Goal: Information Seeking & Learning: Find specific fact

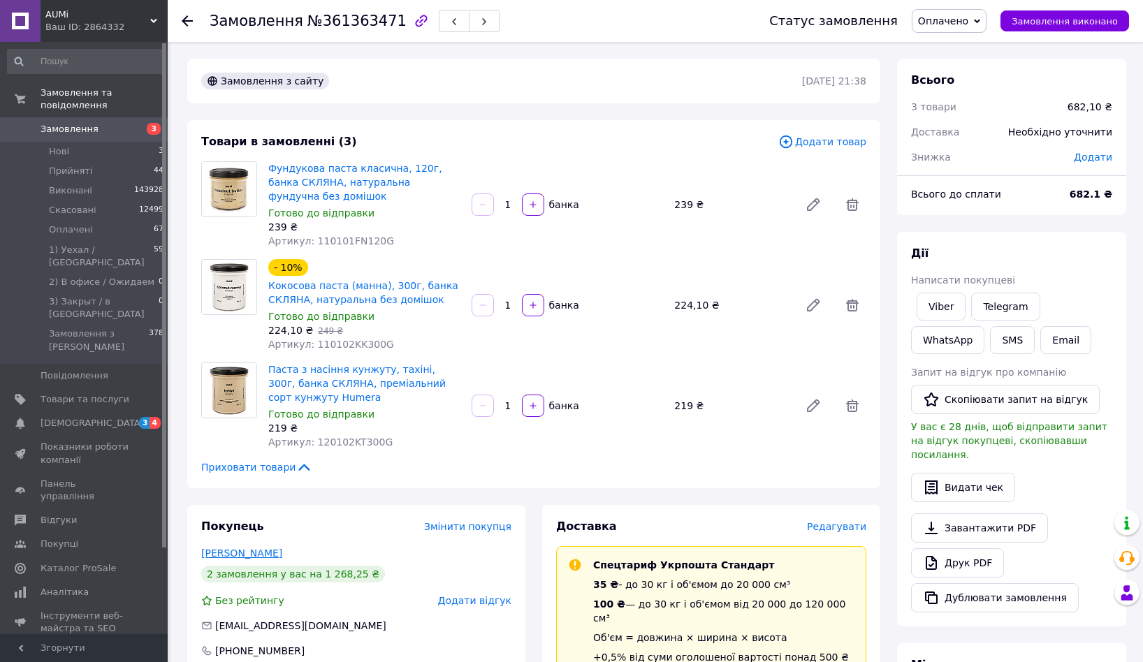
click at [262, 550] on link "Сакер Тетяна" at bounding box center [241, 553] width 81 height 11
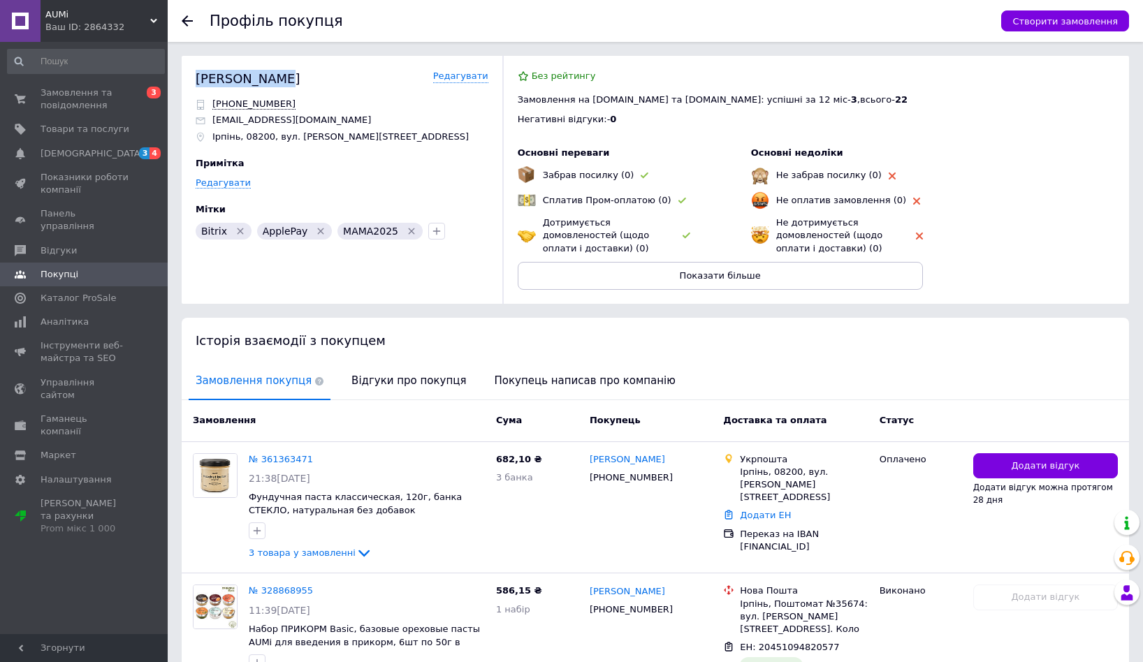
drag, startPoint x: 295, startPoint y: 81, endPoint x: 195, endPoint y: 80, distance: 100.6
click at [196, 80] on div "Сакер Тетяна Редагувати" at bounding box center [342, 78] width 293 height 17
copy div "Сакер Тетяна"
drag, startPoint x: 298, startPoint y: 102, endPoint x: 210, endPoint y: 103, distance: 87.3
click at [210, 103] on div "+380639549081" at bounding box center [342, 104] width 293 height 13
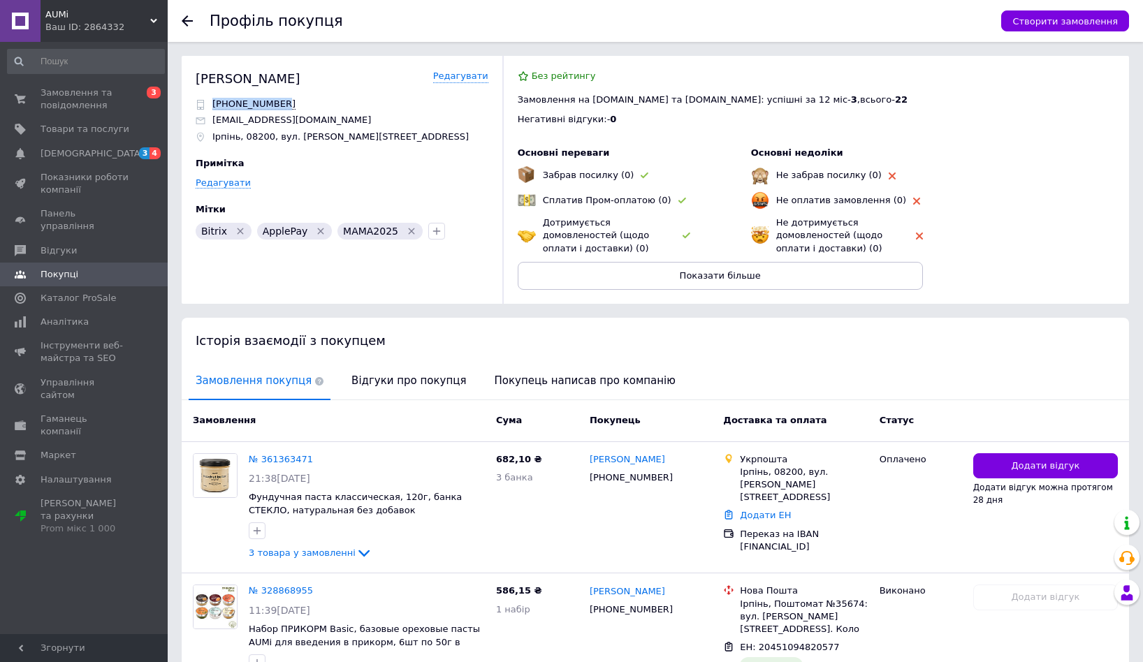
copy span "+380639549081"
drag, startPoint x: 322, startPoint y: 124, endPoint x: 203, endPoint y: 124, distance: 119.4
click at [203, 125] on div "tatyana_tati@ukr.net" at bounding box center [342, 120] width 293 height 13
copy p "tatyana_tati@ukr.net"
click at [225, 137] on p "Ірпінь, 08200, вул. Миколи Сингаївського, 2О" at bounding box center [340, 137] width 256 height 13
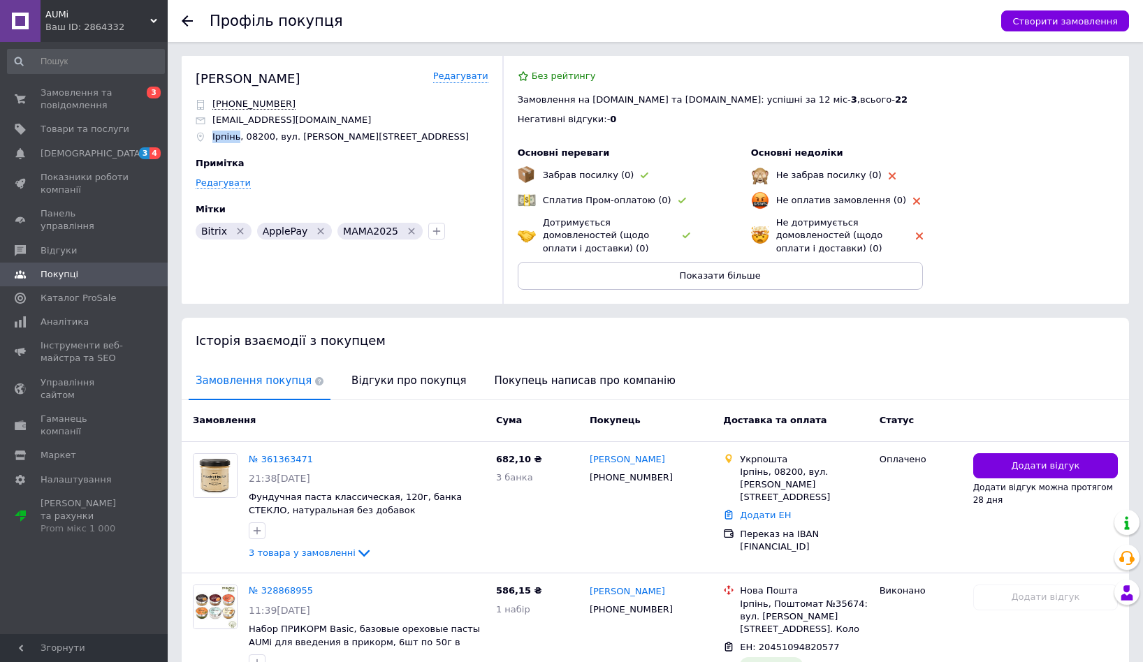
click at [225, 137] on p "Ірпінь, 08200, вул. Миколи Сингаївського, 2О" at bounding box center [340, 137] width 256 height 13
copy p "Ірпінь"
drag, startPoint x: 298, startPoint y: 80, endPoint x: 189, endPoint y: 73, distance: 109.2
click at [189, 73] on div "Сакер Тетяна Редагувати +380639549081 tatyana_tati@ukr.net Ірпінь, 08200, вул. …" at bounding box center [655, 180] width 947 height 248
copy div "Сакер Тетяна"
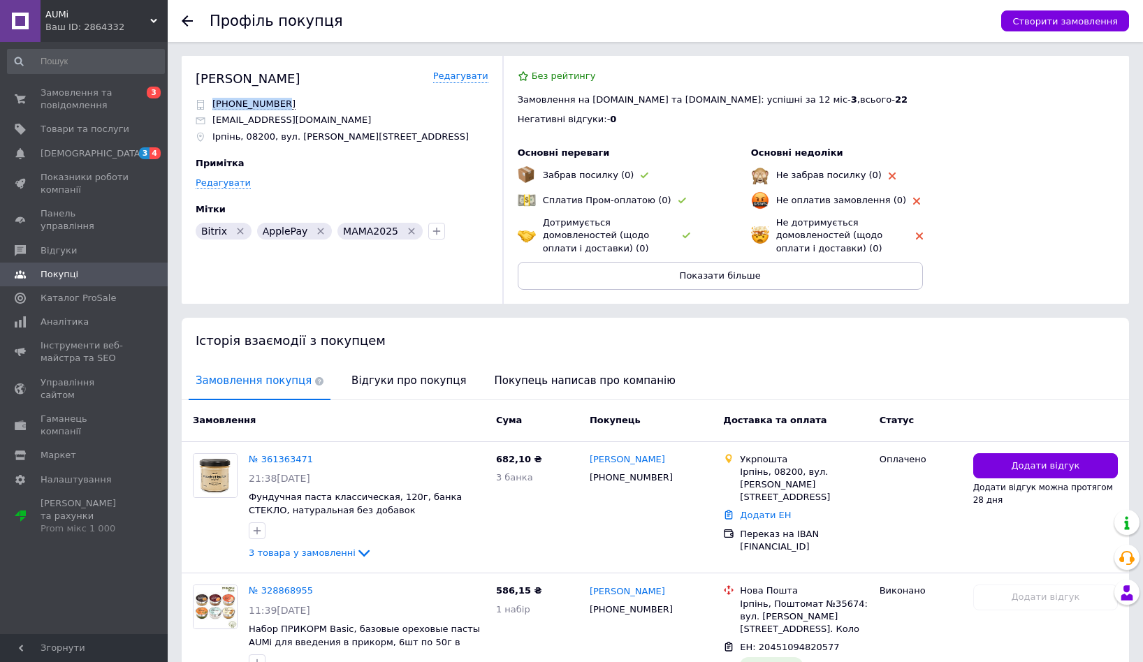
drag, startPoint x: 303, startPoint y: 106, endPoint x: 211, endPoint y: 101, distance: 92.3
click at [211, 101] on div "+380639549081" at bounding box center [342, 104] width 293 height 13
copy span "+380639549081"
drag, startPoint x: 321, startPoint y: 119, endPoint x: 209, endPoint y: 118, distance: 111.7
click at [209, 118] on div "tatyana_tati@ukr.net" at bounding box center [342, 120] width 293 height 13
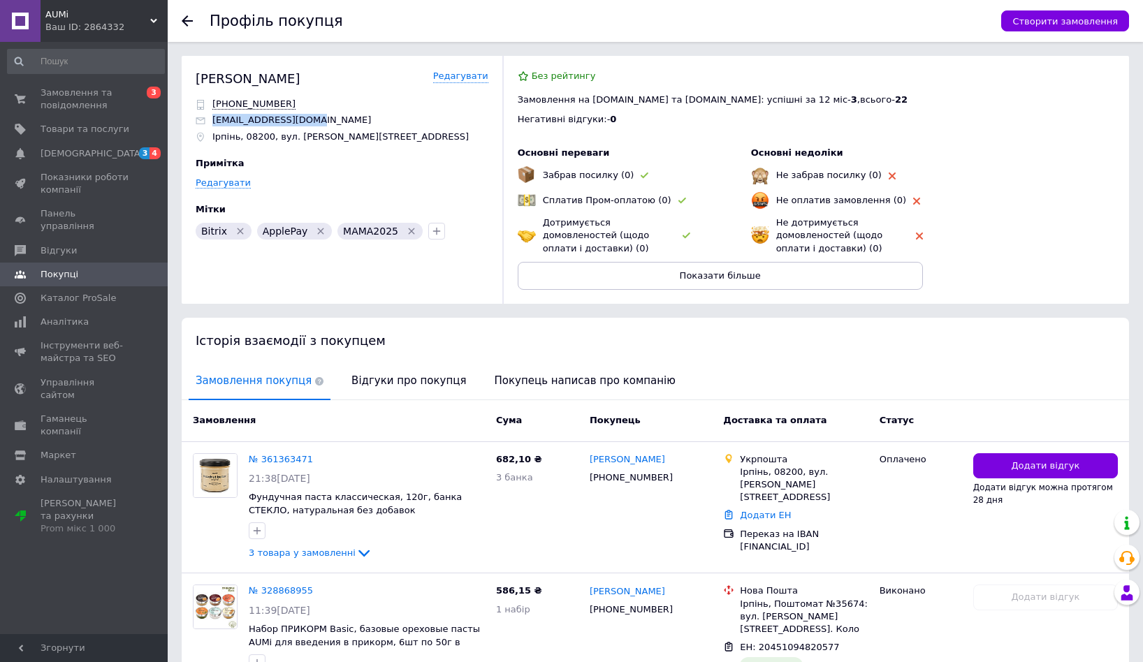
copy p "tatyana_tati@ukr.net"
click at [367, 225] on div "МАМА2025" at bounding box center [379, 231] width 85 height 17
click at [367, 226] on span "МАМА2025" at bounding box center [370, 231] width 55 height 11
copy span "МАМА2025"
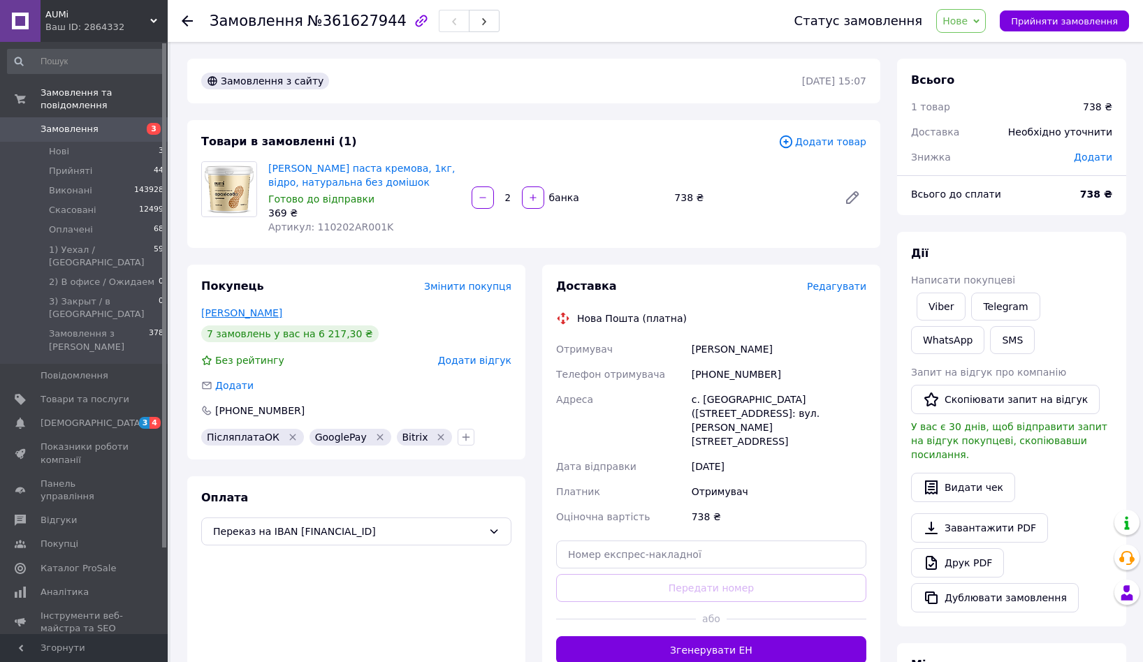
click at [242, 316] on link "Ганик Леся" at bounding box center [241, 312] width 81 height 11
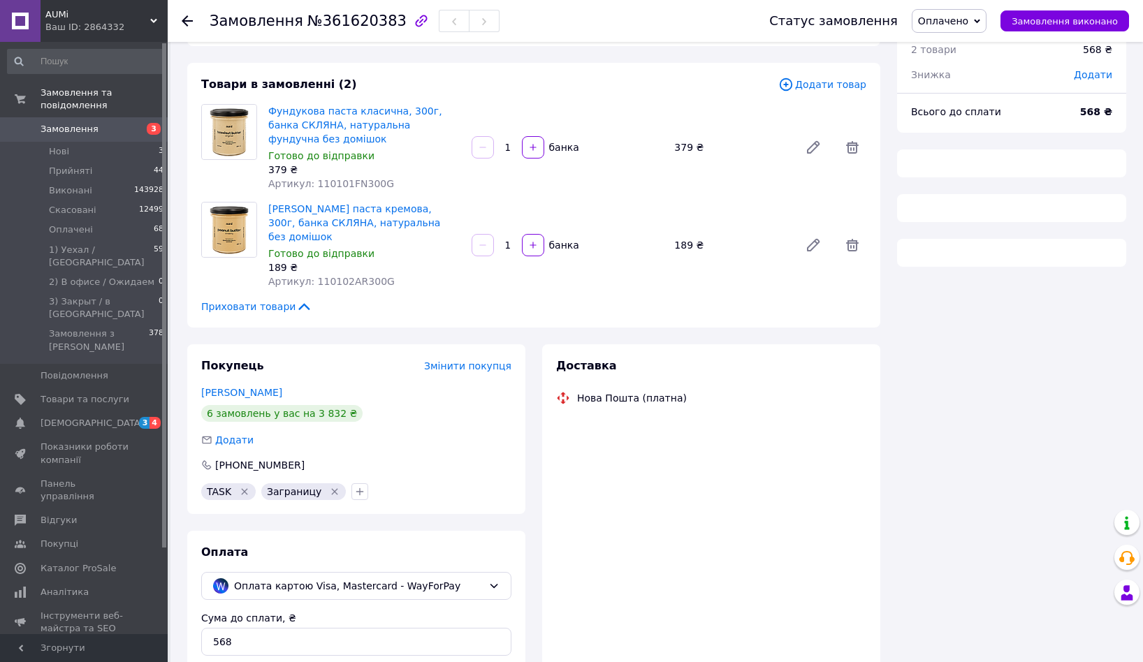
scroll to position [184, 0]
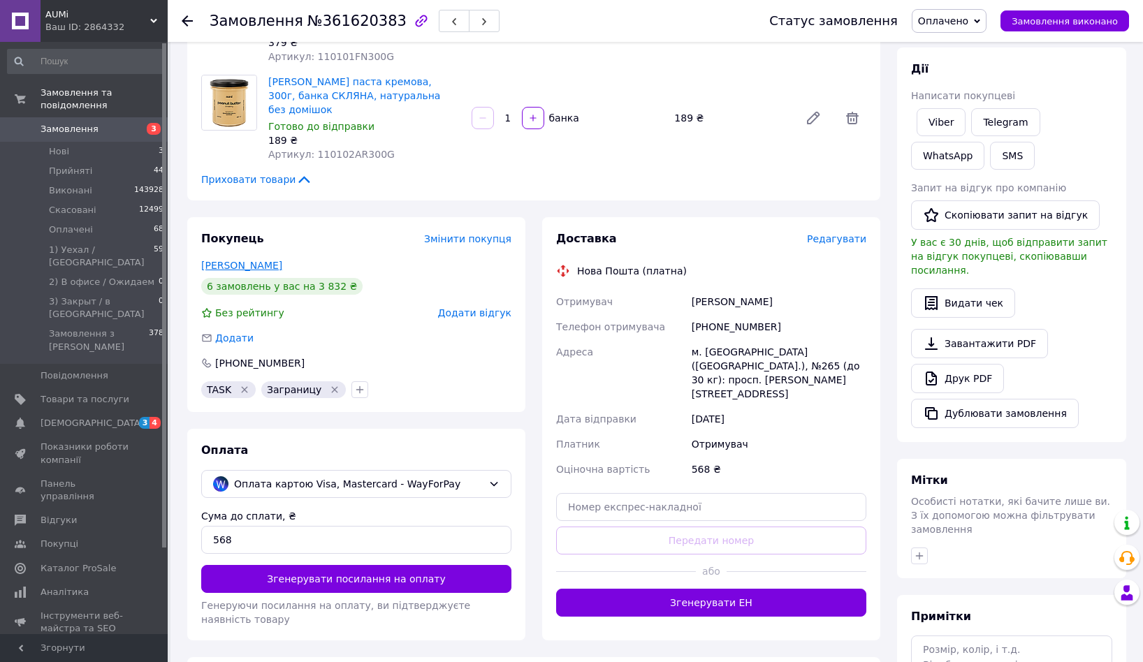
click at [270, 260] on link "Кокозей Мар'яна" at bounding box center [241, 265] width 81 height 11
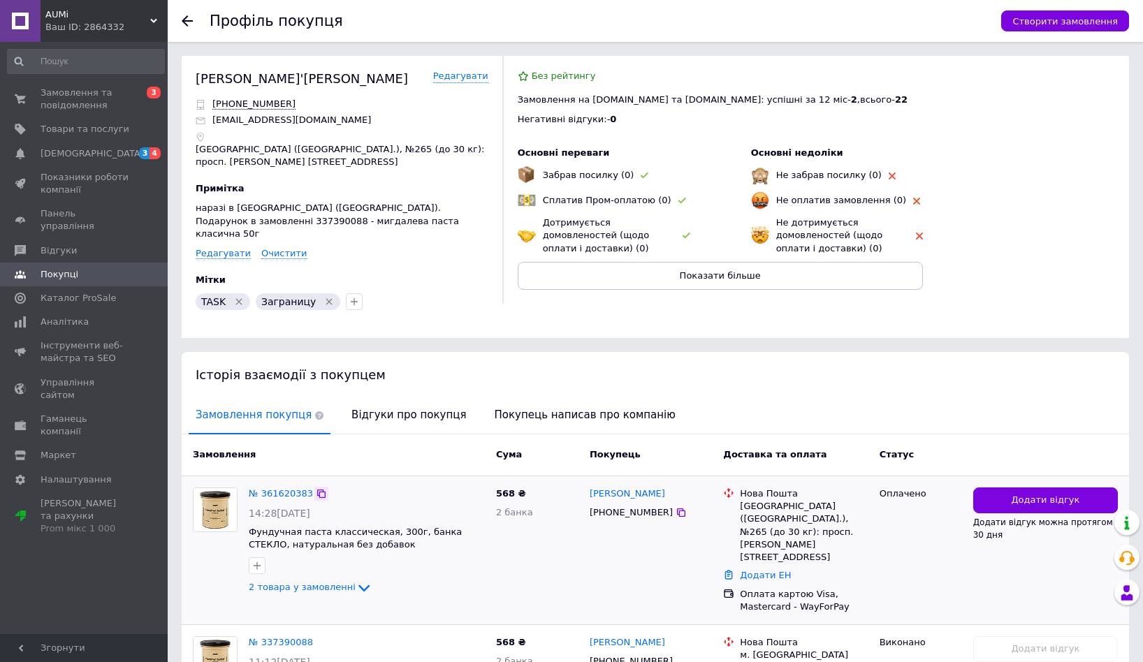
click at [317, 488] on icon at bounding box center [321, 493] width 11 height 11
click at [88, 270] on link "Покупці" at bounding box center [86, 275] width 172 height 24
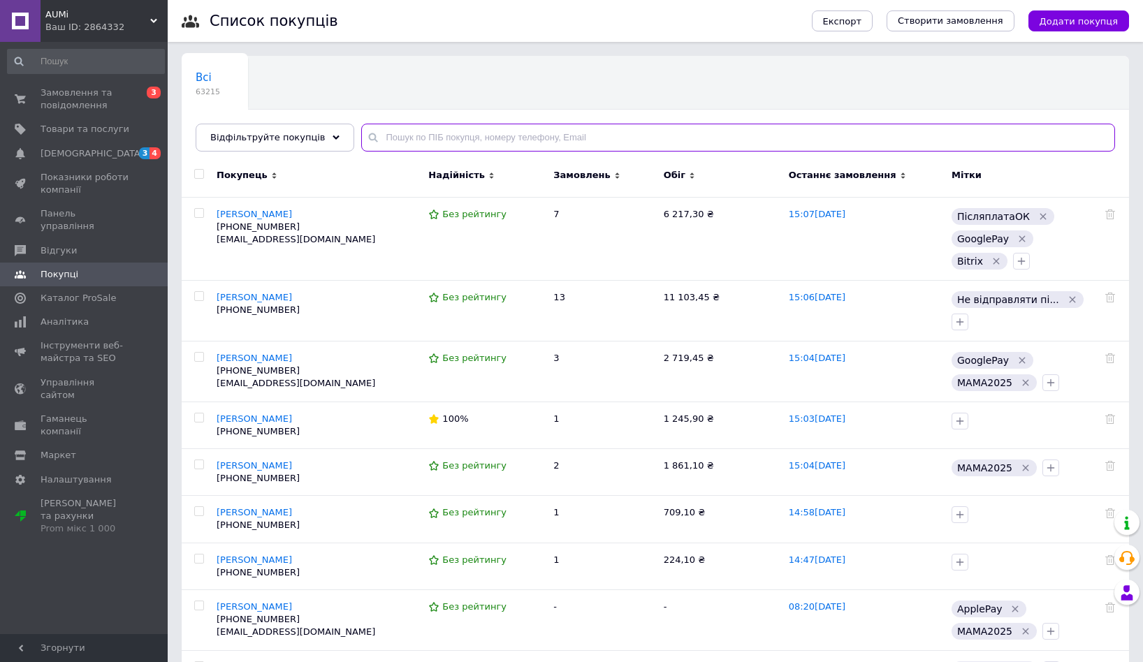
click at [421, 131] on input "text" at bounding box center [738, 138] width 754 height 28
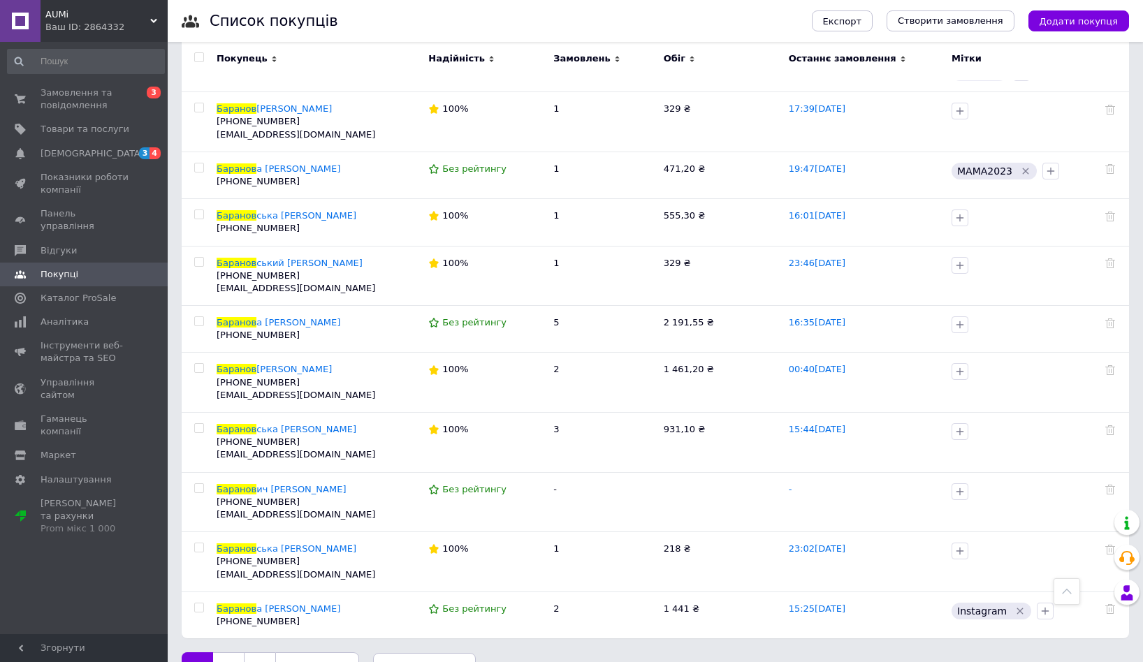
scroll to position [714, 0]
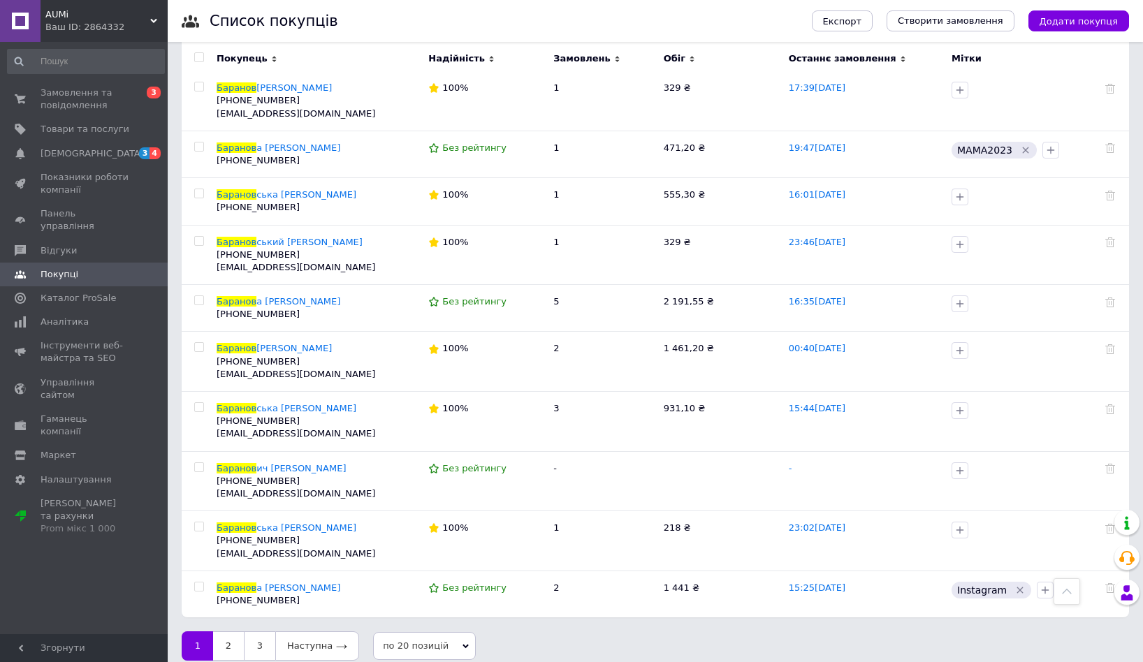
type input "баранов"
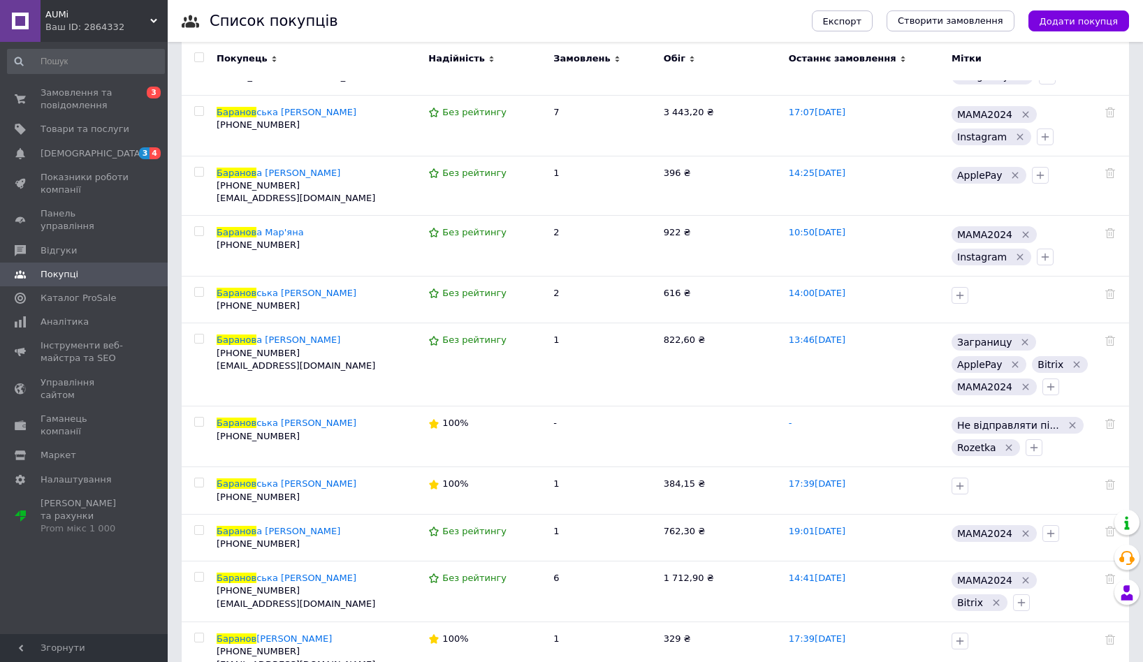
scroll to position [0, 0]
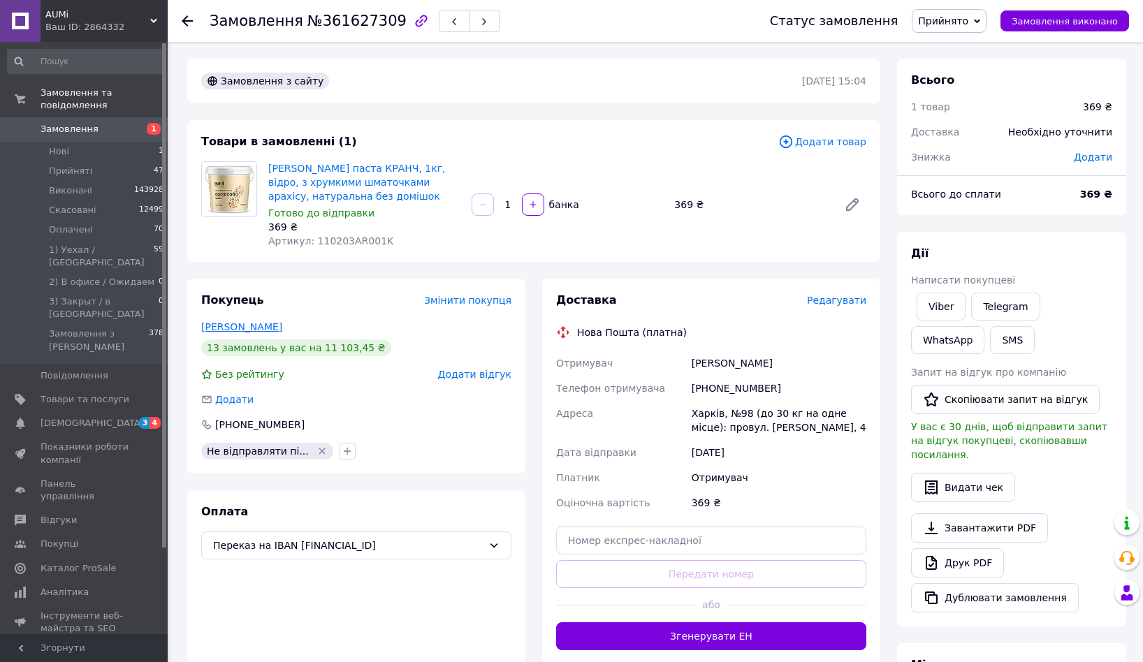
click at [252, 326] on link "Тарасенко Руслан" at bounding box center [241, 326] width 81 height 11
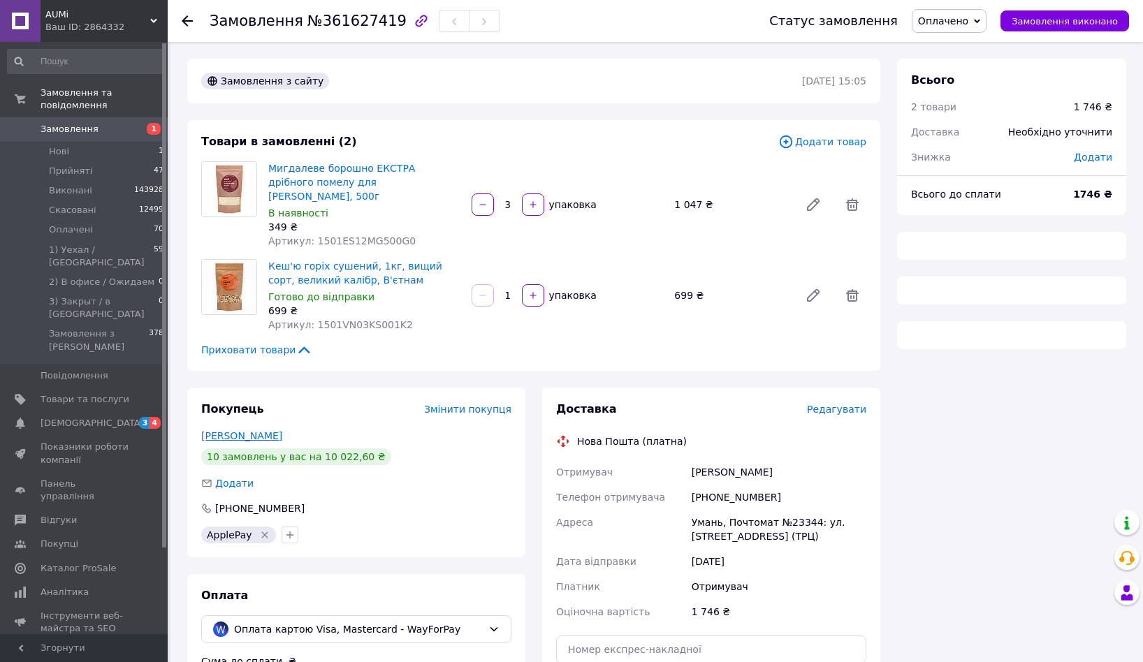
click at [256, 430] on link "Конашук Анна" at bounding box center [241, 435] width 81 height 11
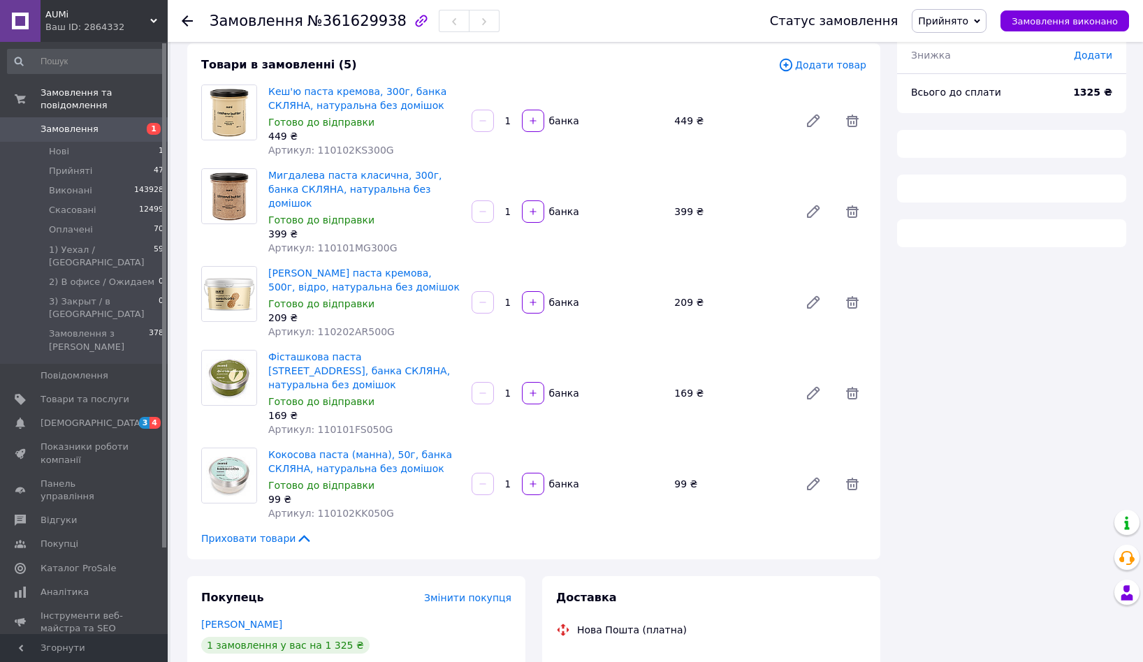
scroll to position [166, 0]
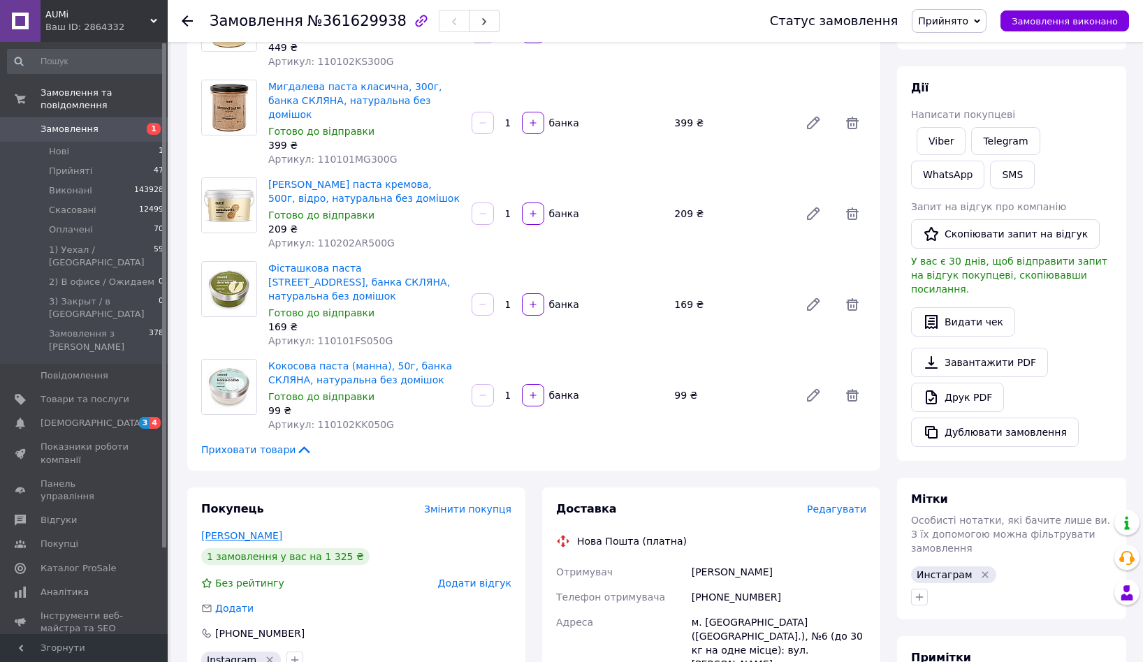
click at [239, 530] on link "[PERSON_NAME]" at bounding box center [241, 535] width 81 height 11
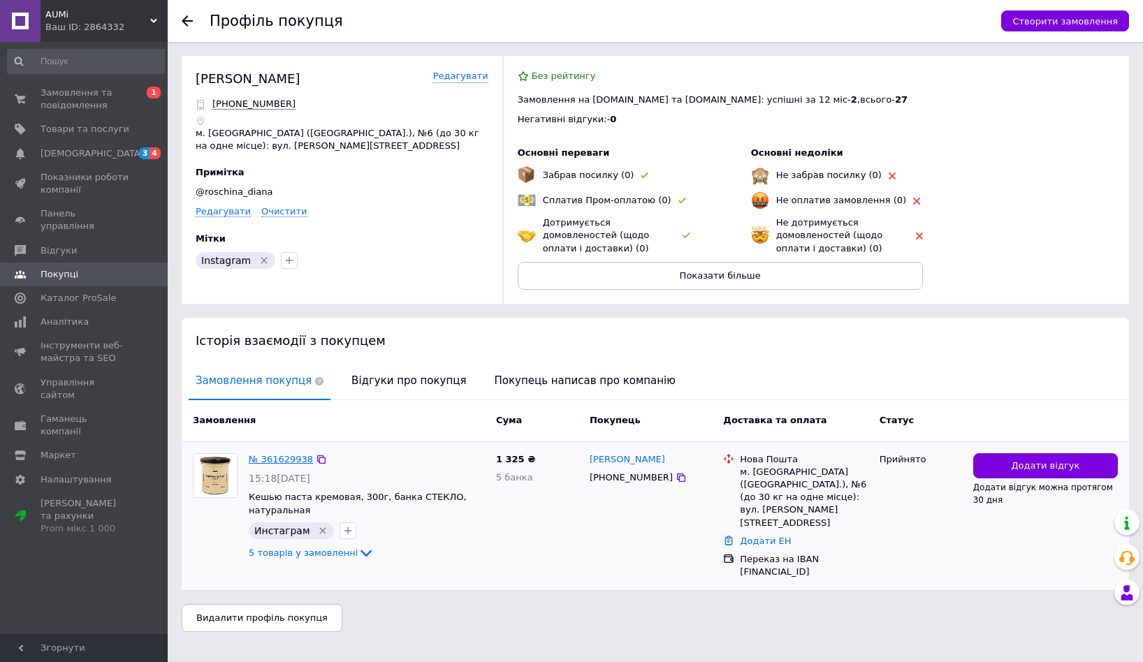
click at [295, 457] on link "№ 361629938" at bounding box center [281, 459] width 64 height 10
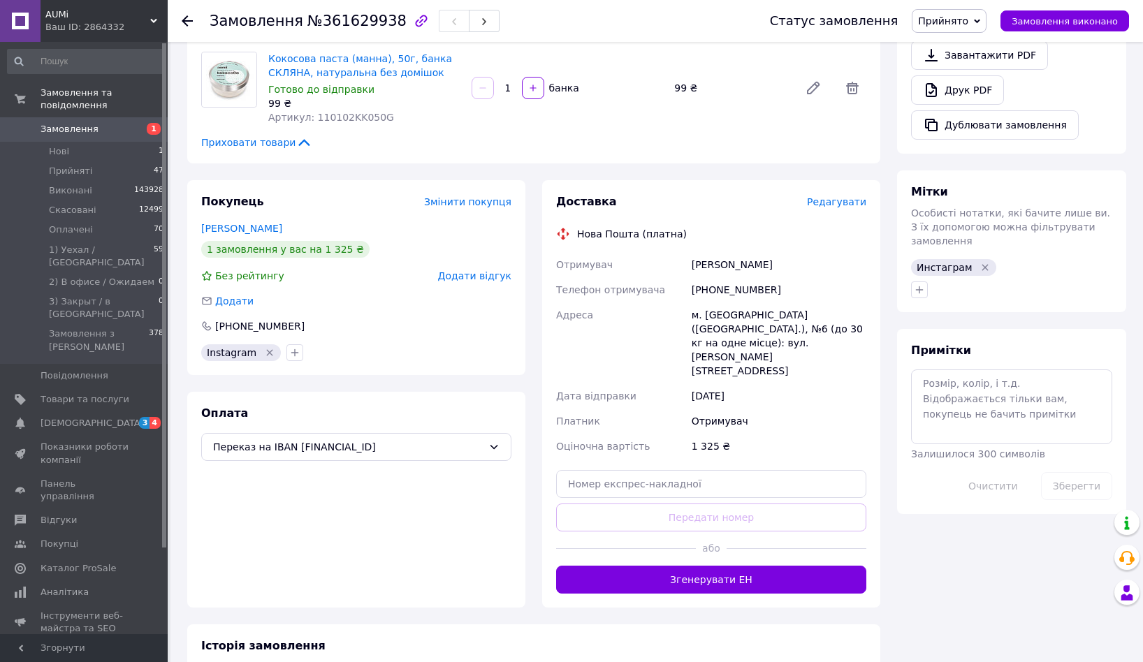
scroll to position [486, 0]
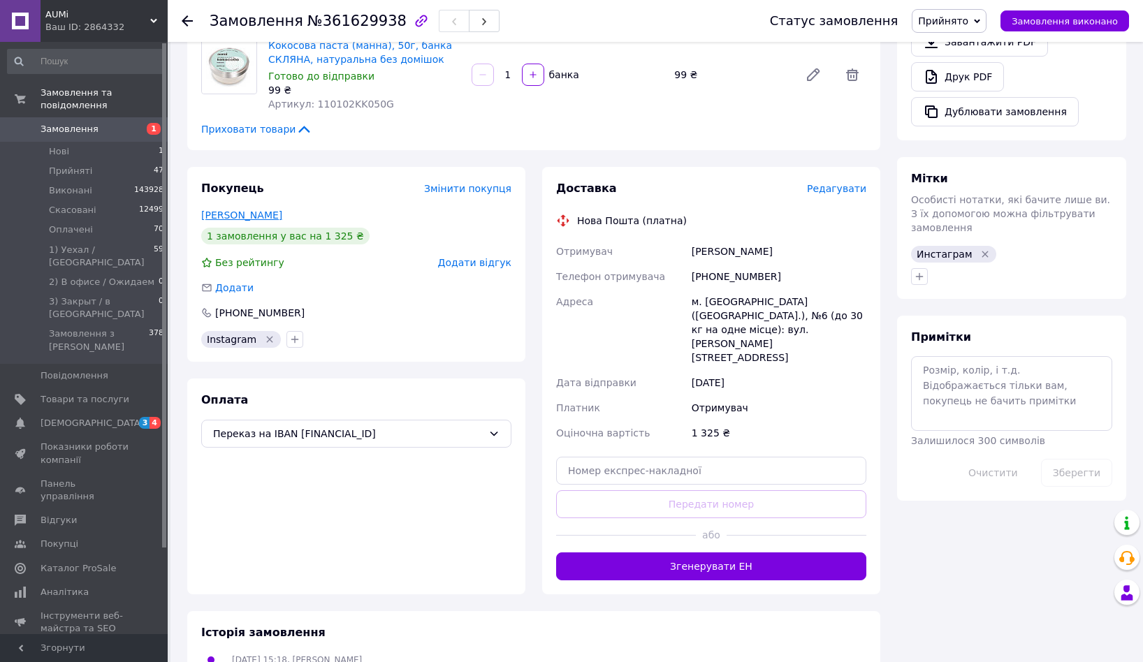
click at [226, 210] on link "[PERSON_NAME]" at bounding box center [241, 215] width 81 height 11
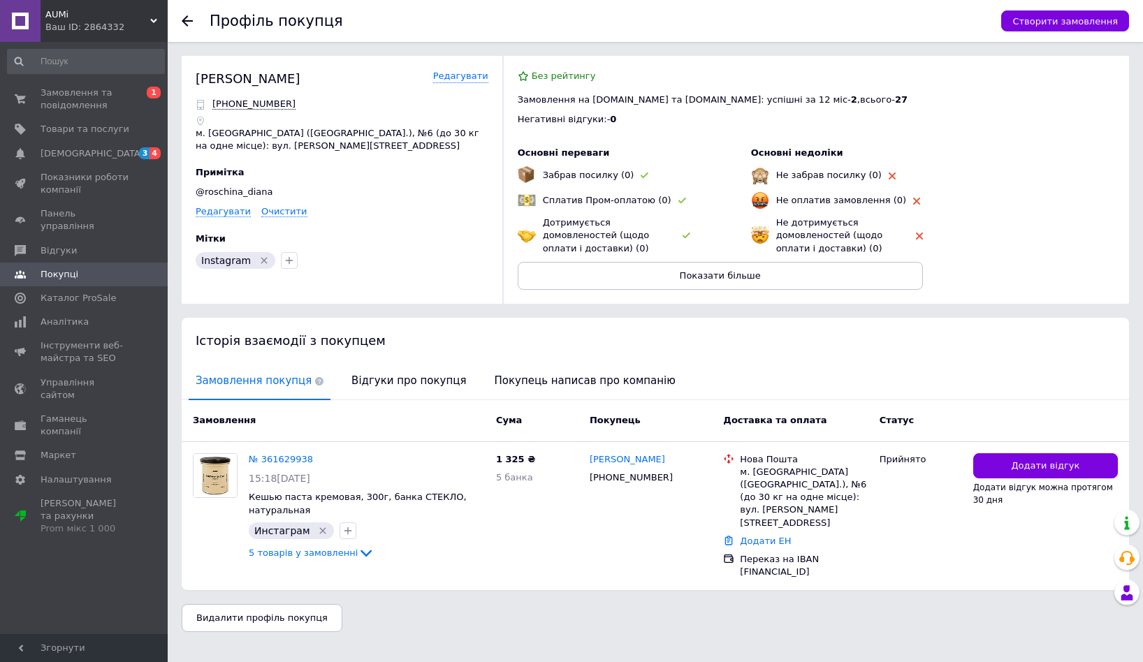
click at [108, 268] on span "Покупці" at bounding box center [85, 274] width 89 height 13
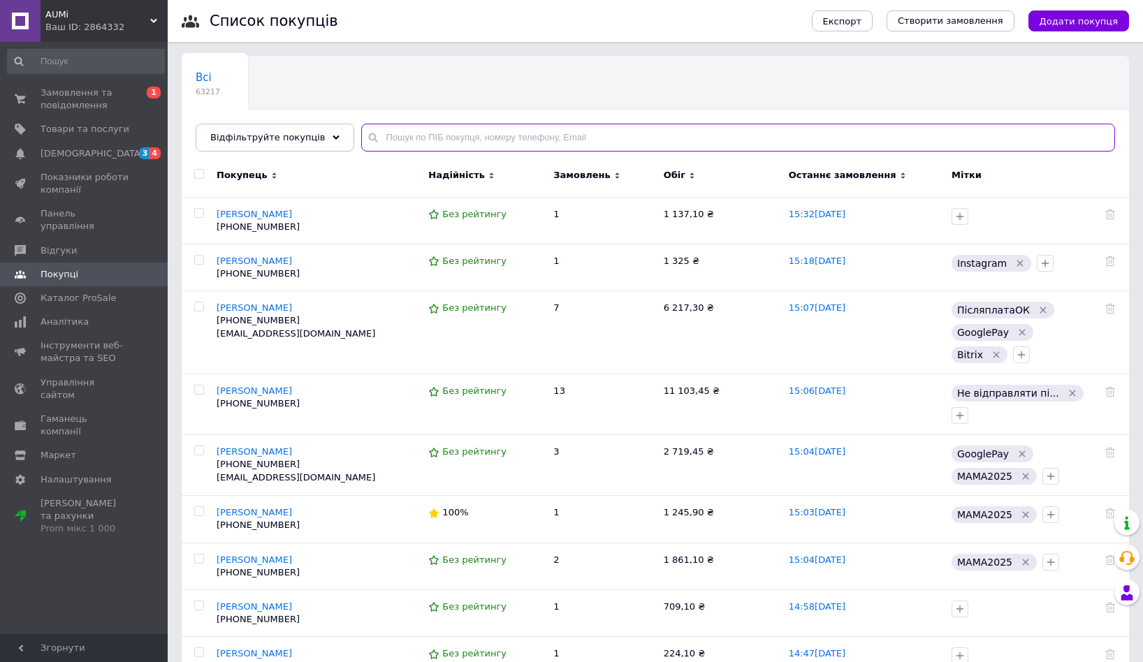
click at [434, 140] on input "text" at bounding box center [738, 138] width 754 height 28
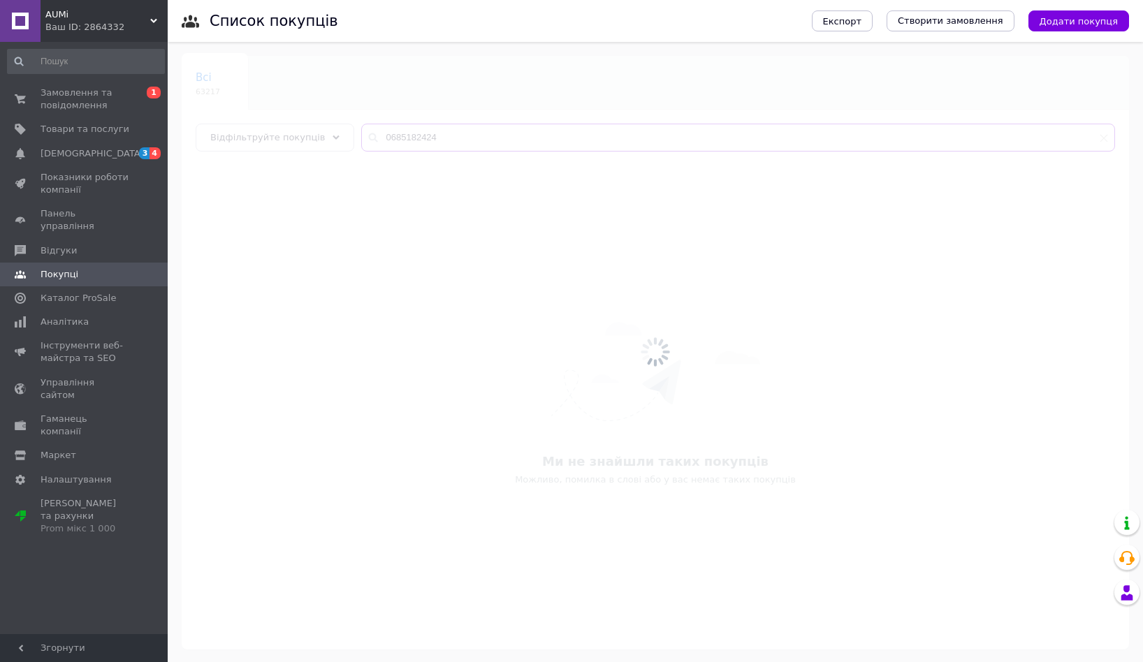
type input "0685182424"
click at [406, 136] on div at bounding box center [655, 352] width 975 height 620
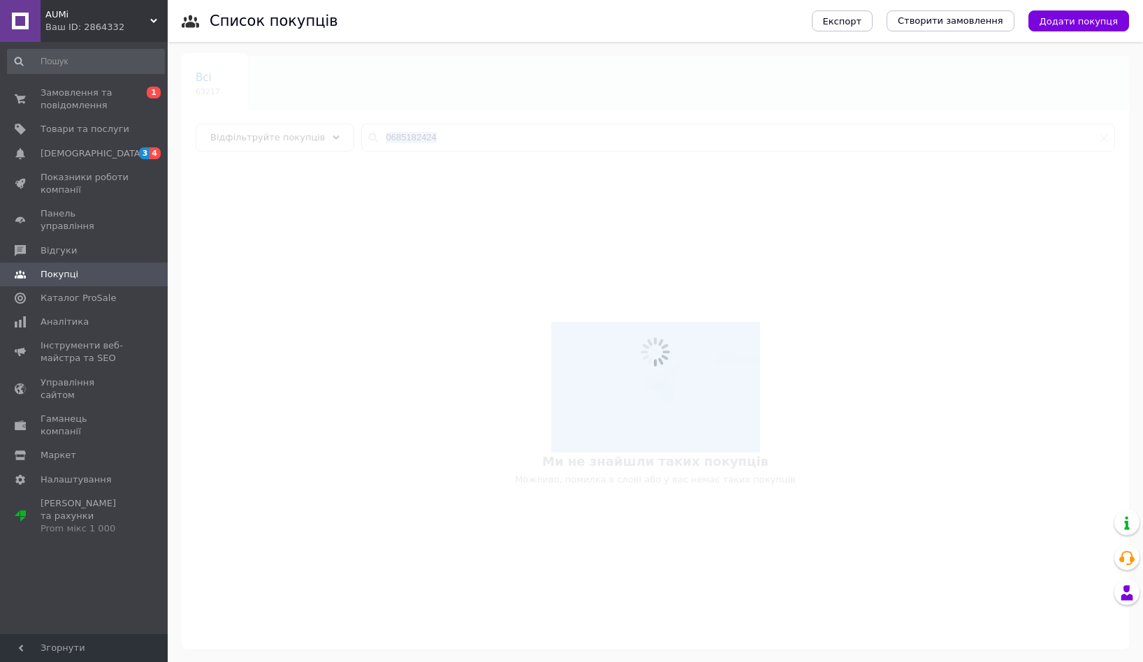
click at [406, 136] on div at bounding box center [655, 352] width 975 height 620
